Goal: Task Accomplishment & Management: Use online tool/utility

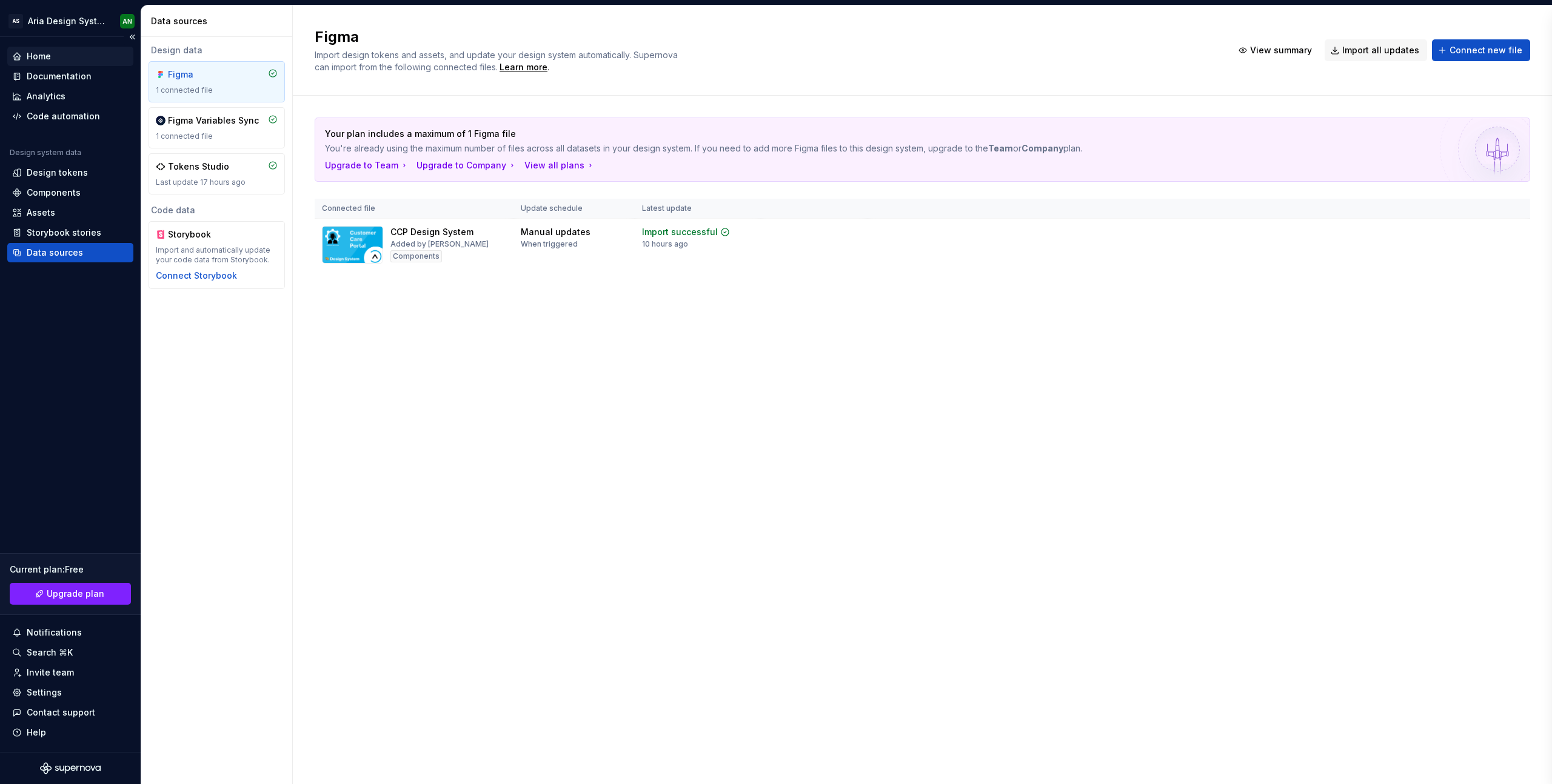
click at [36, 53] on div "Home" at bounding box center [39, 56] width 24 height 12
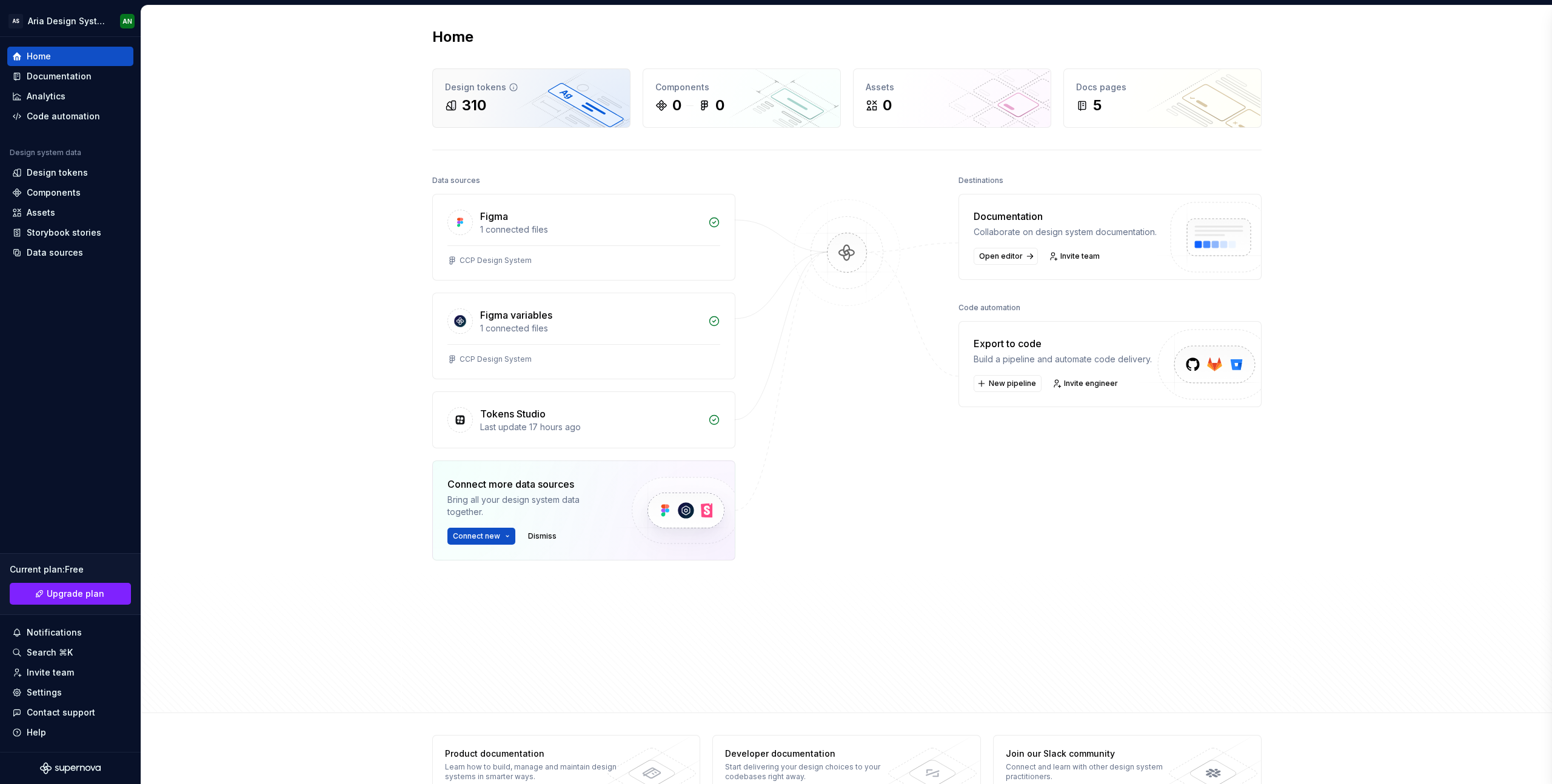
click at [540, 102] on div "310" at bounding box center [531, 105] width 173 height 19
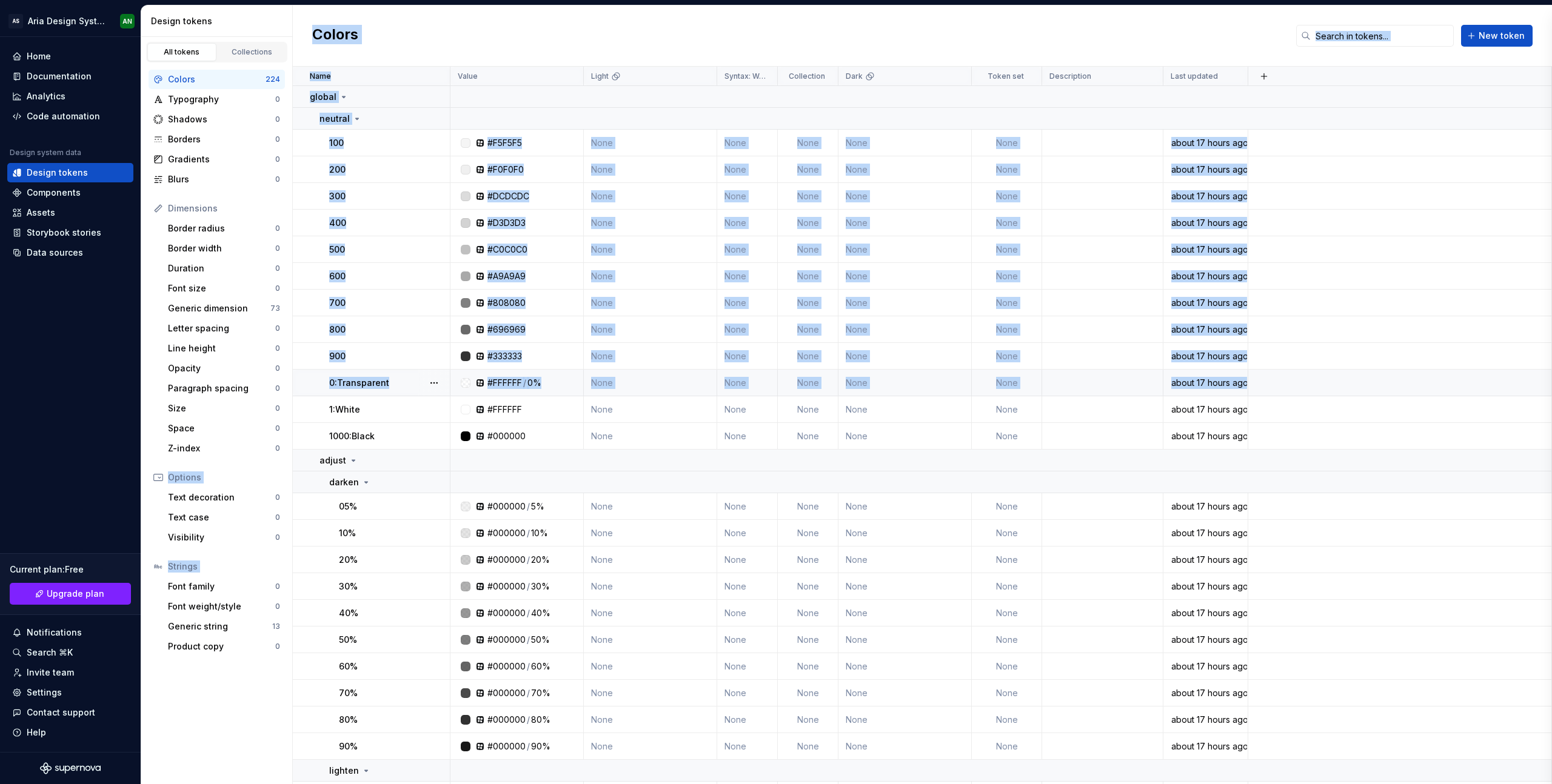
drag, startPoint x: 317, startPoint y: 412, endPoint x: 301, endPoint y: 373, distance: 42.2
click at [291, 372] on div "Design tokens All tokens Collections Colors 224 Typography 0 Shadows 0 Borders …" at bounding box center [847, 395] width 1411 height 779
click at [433, 407] on button "button" at bounding box center [434, 409] width 17 height 17
click at [402, 402] on html "AS Aria Design System AN Home Documentation Analytics Code automation Design sy…" at bounding box center [776, 392] width 1552 height 784
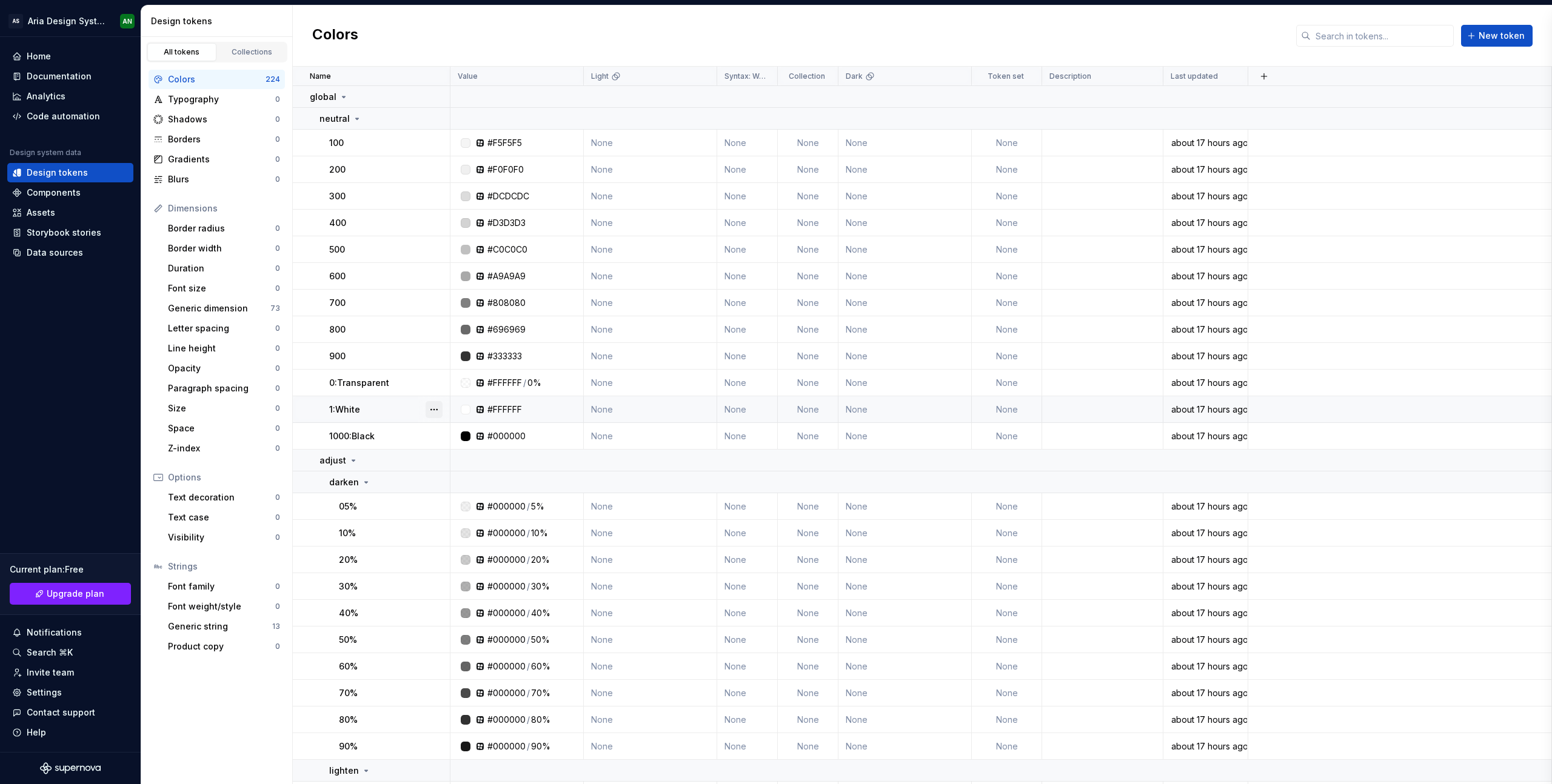
click at [429, 406] on button "button" at bounding box center [434, 409] width 17 height 17
click at [464, 432] on div "Open detail" at bounding box center [487, 433] width 79 height 12
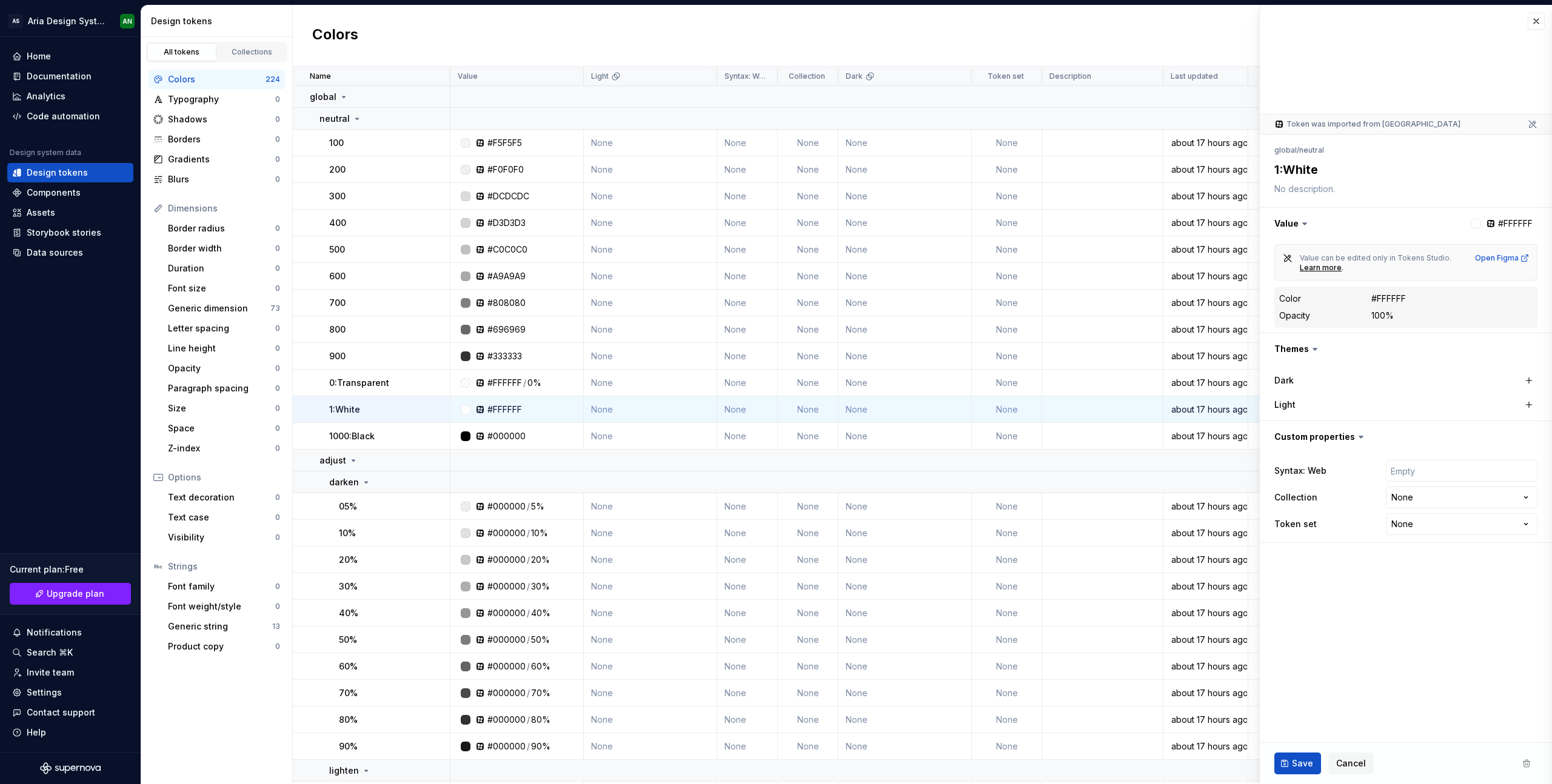
click at [1153, 41] on div "Colors New token" at bounding box center [922, 36] width 1259 height 61
type textarea "*"
